Goal: Navigation & Orientation: Find specific page/section

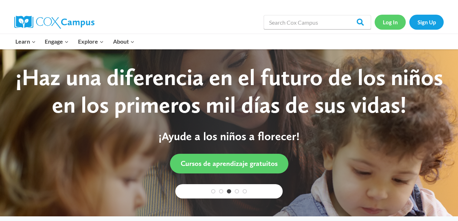
click at [390, 20] on link "Log In" at bounding box center [390, 22] width 31 height 15
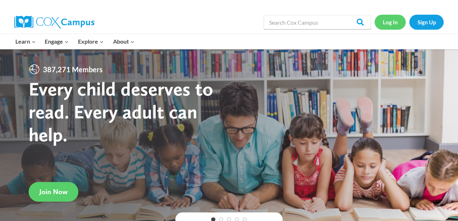
click at [387, 25] on link "Log In" at bounding box center [390, 22] width 31 height 15
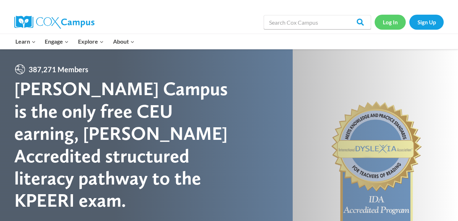
click at [393, 24] on link "Log In" at bounding box center [390, 22] width 31 height 15
